Goal: Information Seeking & Learning: Check status

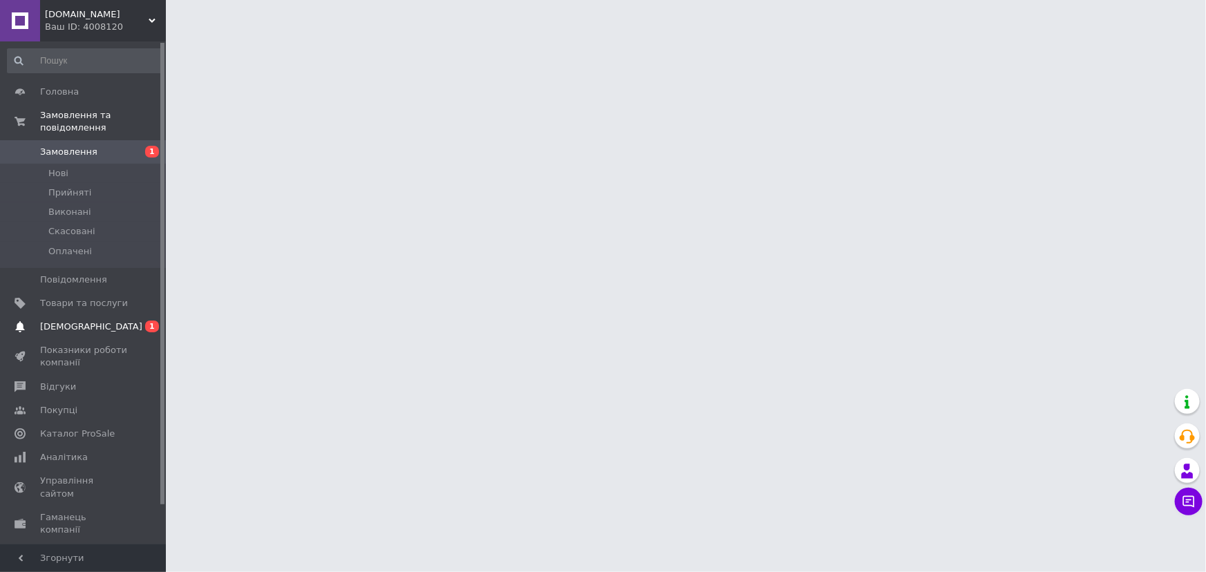
click at [71, 321] on span "[DEMOGRAPHIC_DATA]" at bounding box center [91, 327] width 102 height 12
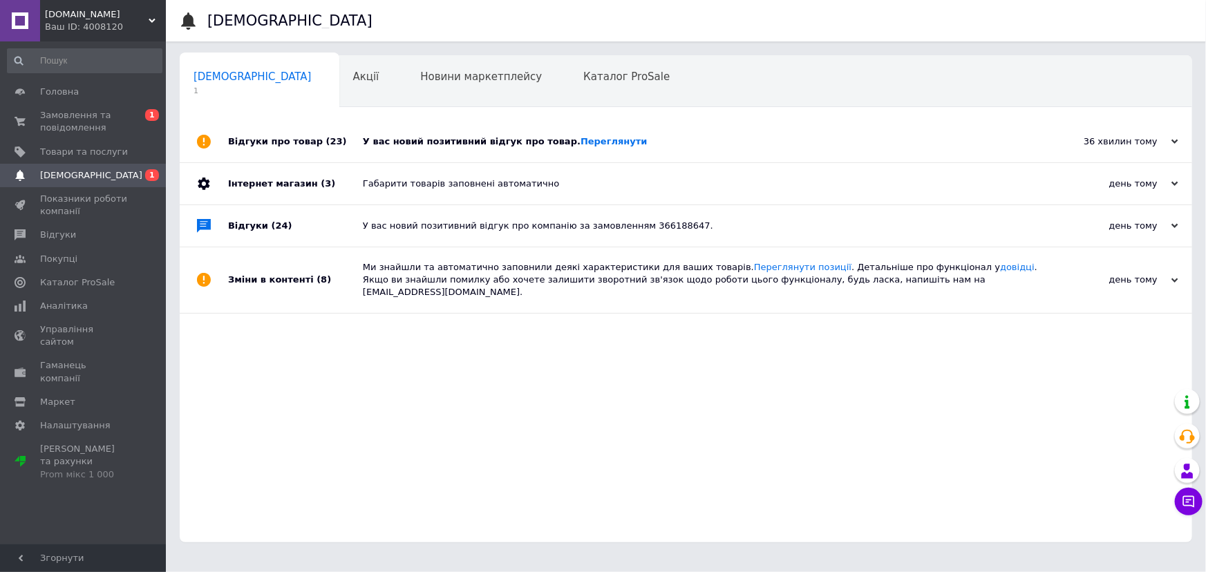
click at [442, 140] on div "У вас новий позитивний відгук про товар. [GEOGRAPHIC_DATA]" at bounding box center [701, 141] width 677 height 12
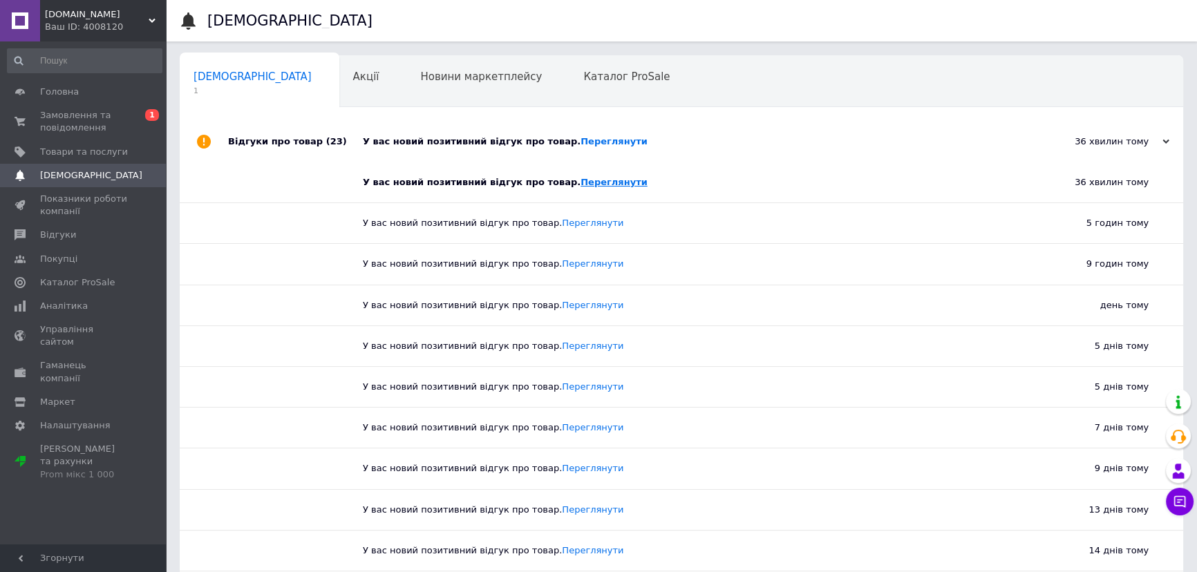
click at [581, 185] on link "Переглянути" at bounding box center [614, 182] width 67 height 10
click at [74, 123] on span "Замовлення та повідомлення" at bounding box center [84, 121] width 88 height 25
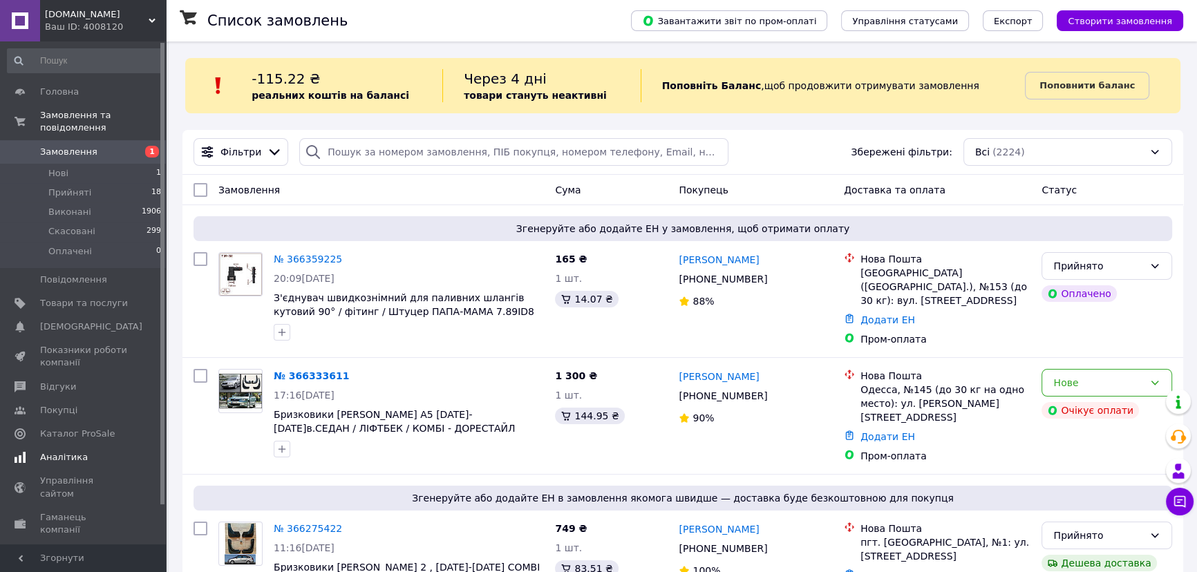
click at [66, 451] on span "Аналітика" at bounding box center [64, 457] width 48 height 12
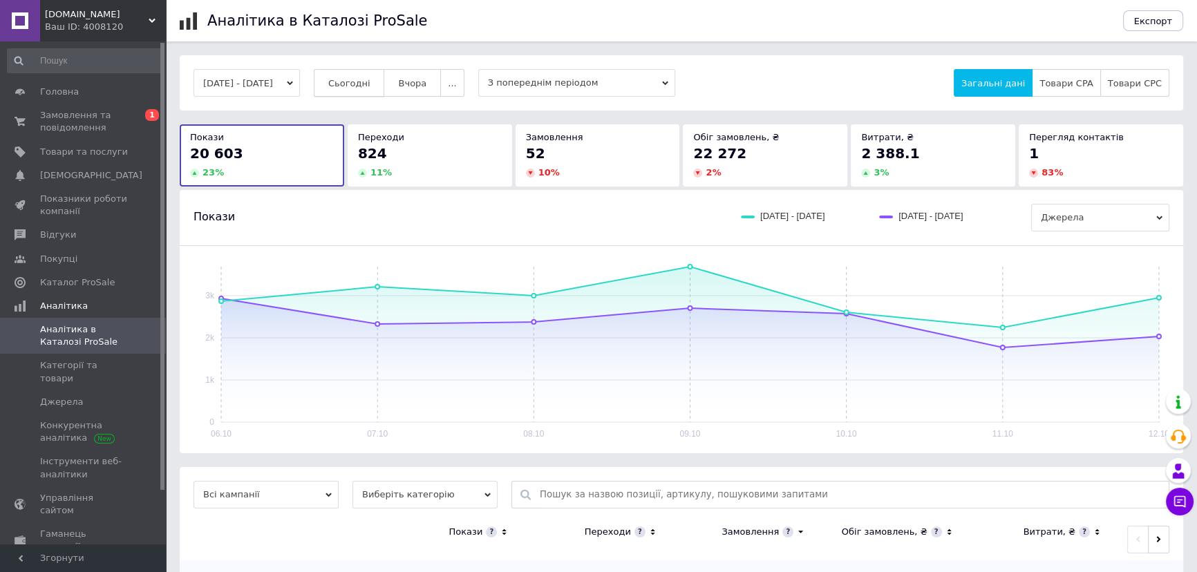
click at [366, 85] on span "Сьогодні" at bounding box center [349, 83] width 42 height 10
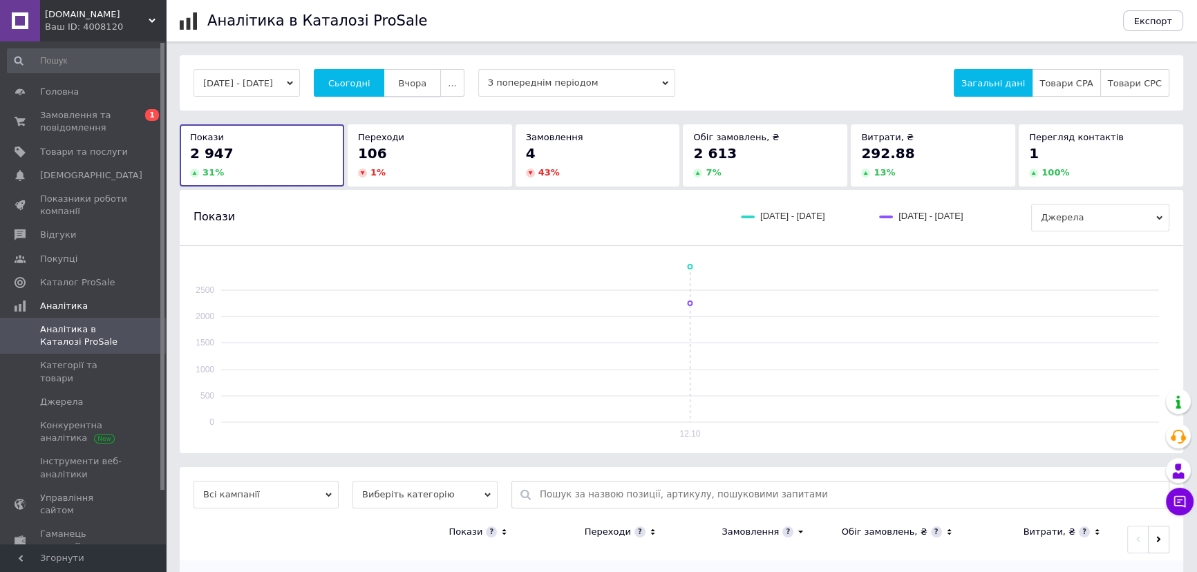
click at [426, 82] on span "Вчора" at bounding box center [412, 83] width 28 height 10
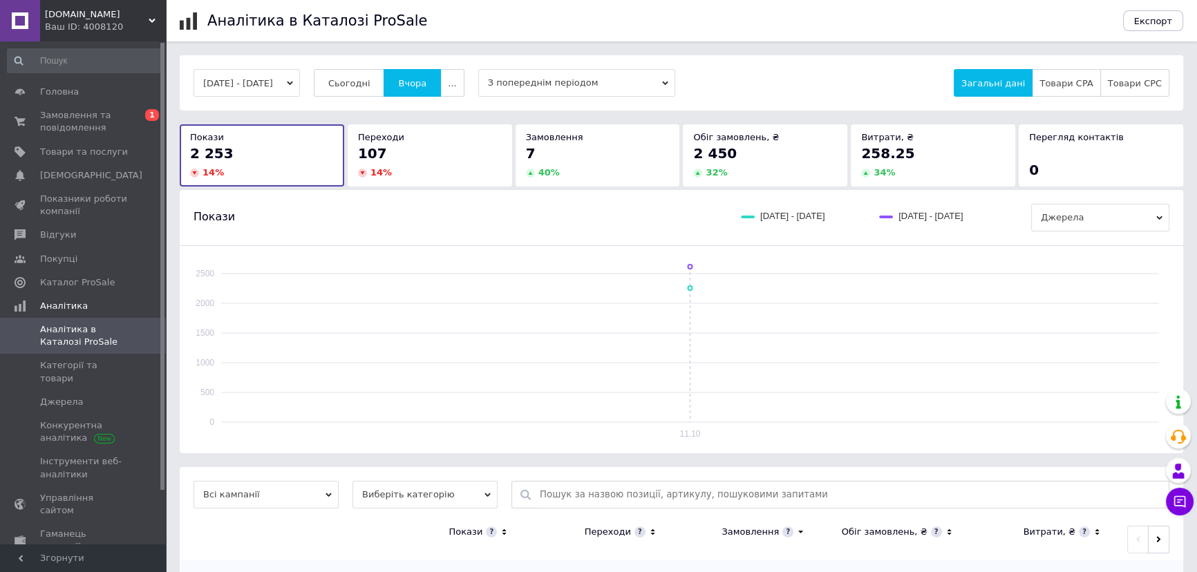
click at [213, 83] on button "[DATE] - [DATE]" at bounding box center [247, 83] width 106 height 28
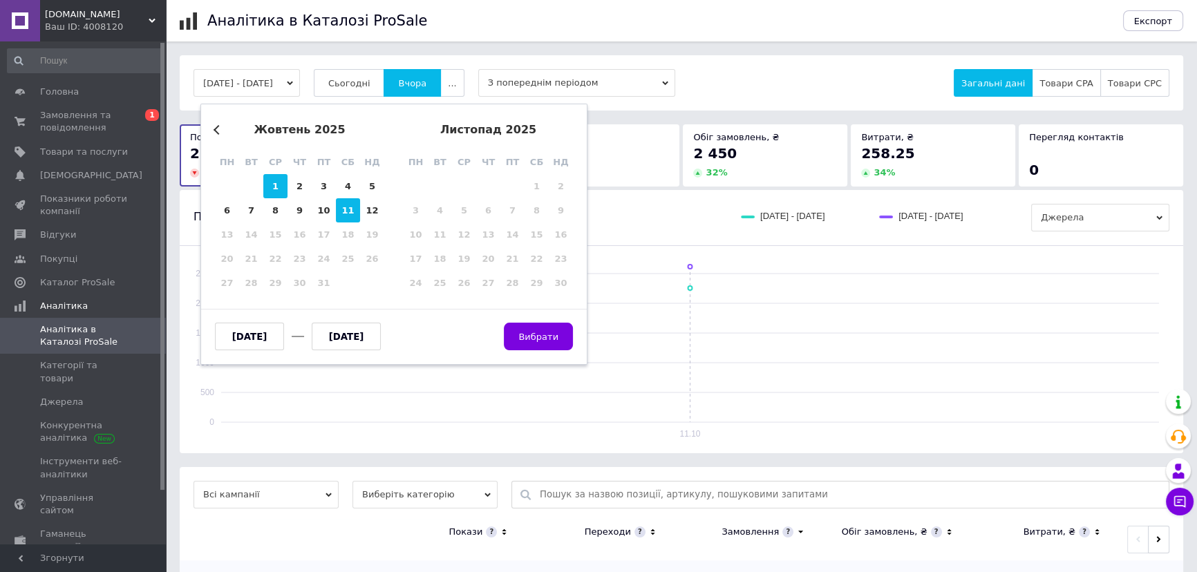
click at [273, 186] on div "1" at bounding box center [275, 186] width 24 height 24
type input "[DATE]"
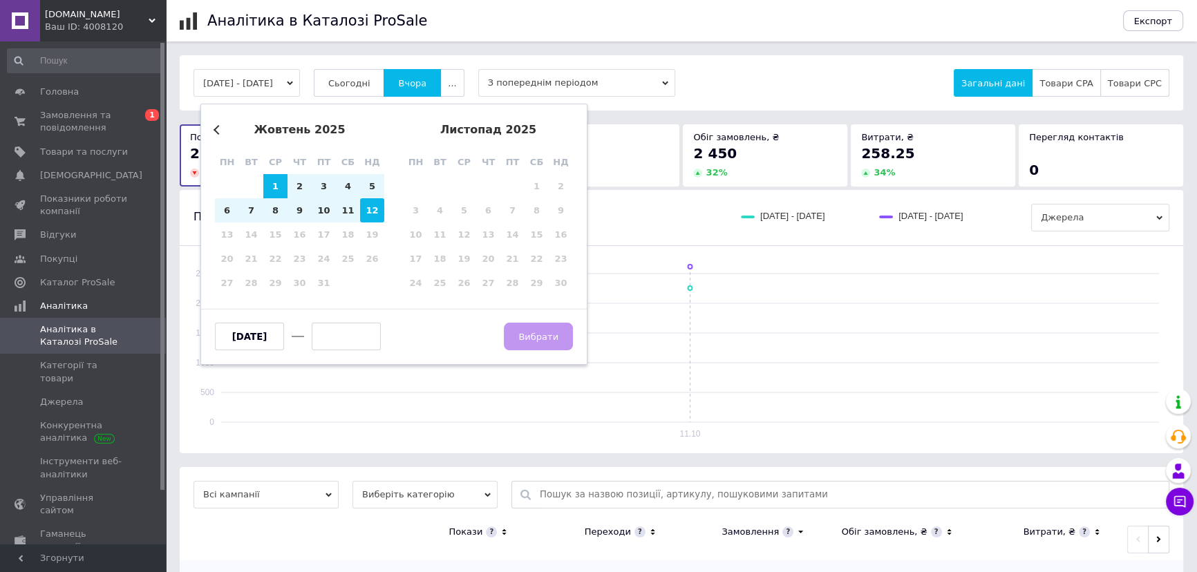
click at [369, 215] on div "12" at bounding box center [372, 210] width 24 height 24
type input "[DATE]"
click at [537, 337] on span "Вибрати" at bounding box center [538, 337] width 40 height 10
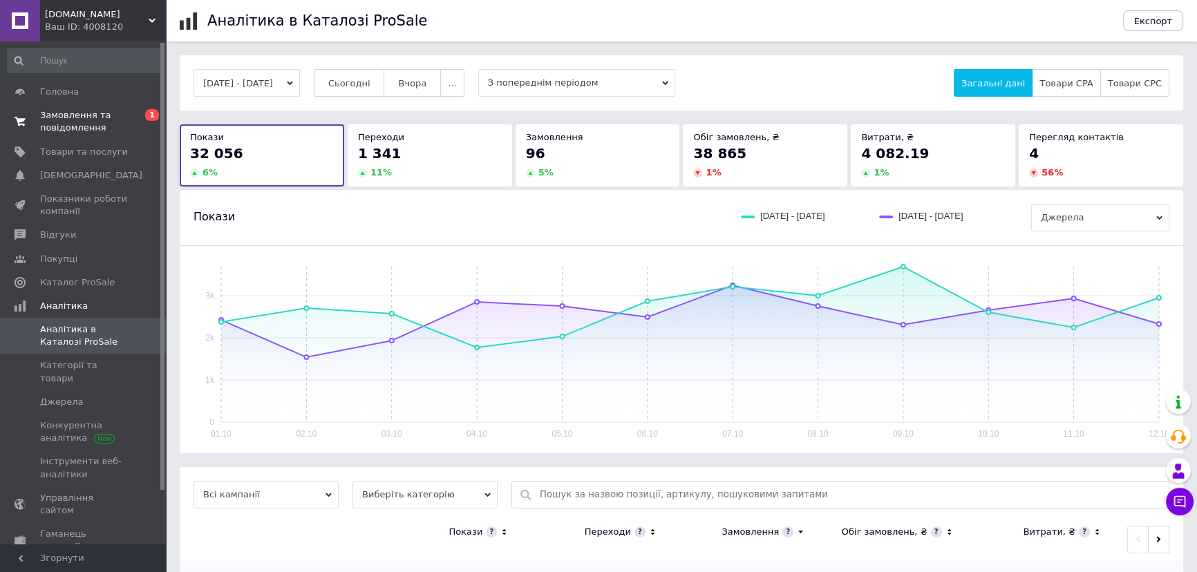
click at [76, 119] on span "Замовлення та повідомлення" at bounding box center [84, 121] width 88 height 25
